Goal: Transaction & Acquisition: Purchase product/service

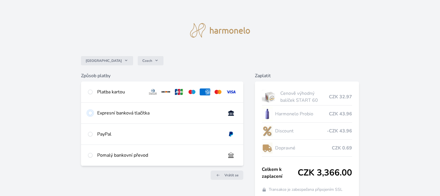
click at [90, 113] on input "radio" at bounding box center [90, 113] width 5 height 5
radio input "true"
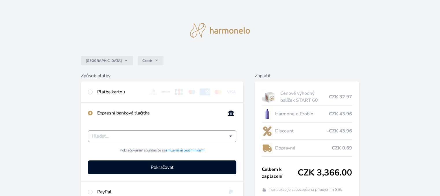
click at [221, 136] on input "Česká spořitelna Komerční banka mTransfer Fio banka Moneta Money Bank Raiffeise…" at bounding box center [160, 136] width 137 height 7
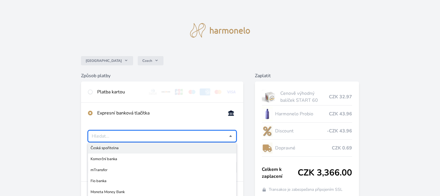
click at [115, 146] on span "Česká spořitelna" at bounding box center [161, 148] width 143 height 6
type input "Česká spořitelna"
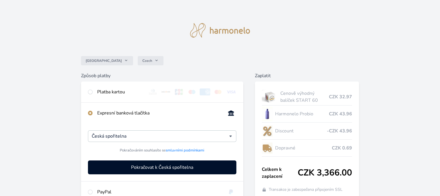
scroll to position [29, 0]
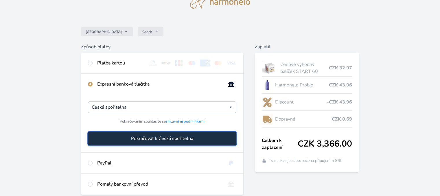
click at [171, 136] on span "Pokračovat k Česká spořitelna" at bounding box center [162, 138] width 62 height 7
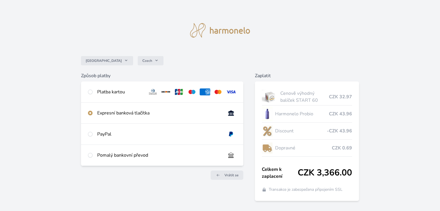
scroll to position [15, 0]
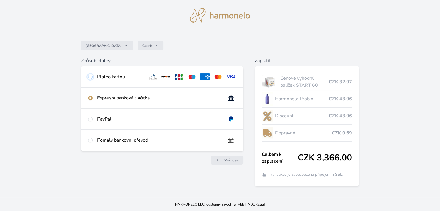
click at [89, 75] on input "radio" at bounding box center [90, 77] width 5 height 5
radio input "true"
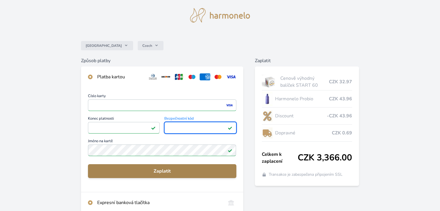
click at [162, 170] on span "Zaplatit" at bounding box center [161, 171] width 139 height 7
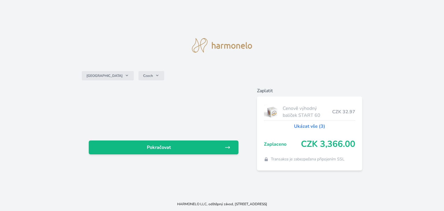
click at [313, 127] on link "Ukázat vše (3)" at bounding box center [309, 126] width 31 height 7
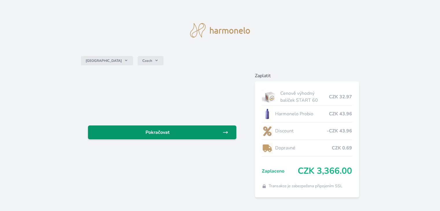
click at [164, 132] on span "Pokračovat" at bounding box center [156, 132] width 129 height 7
